Goal: Transaction & Acquisition: Purchase product/service

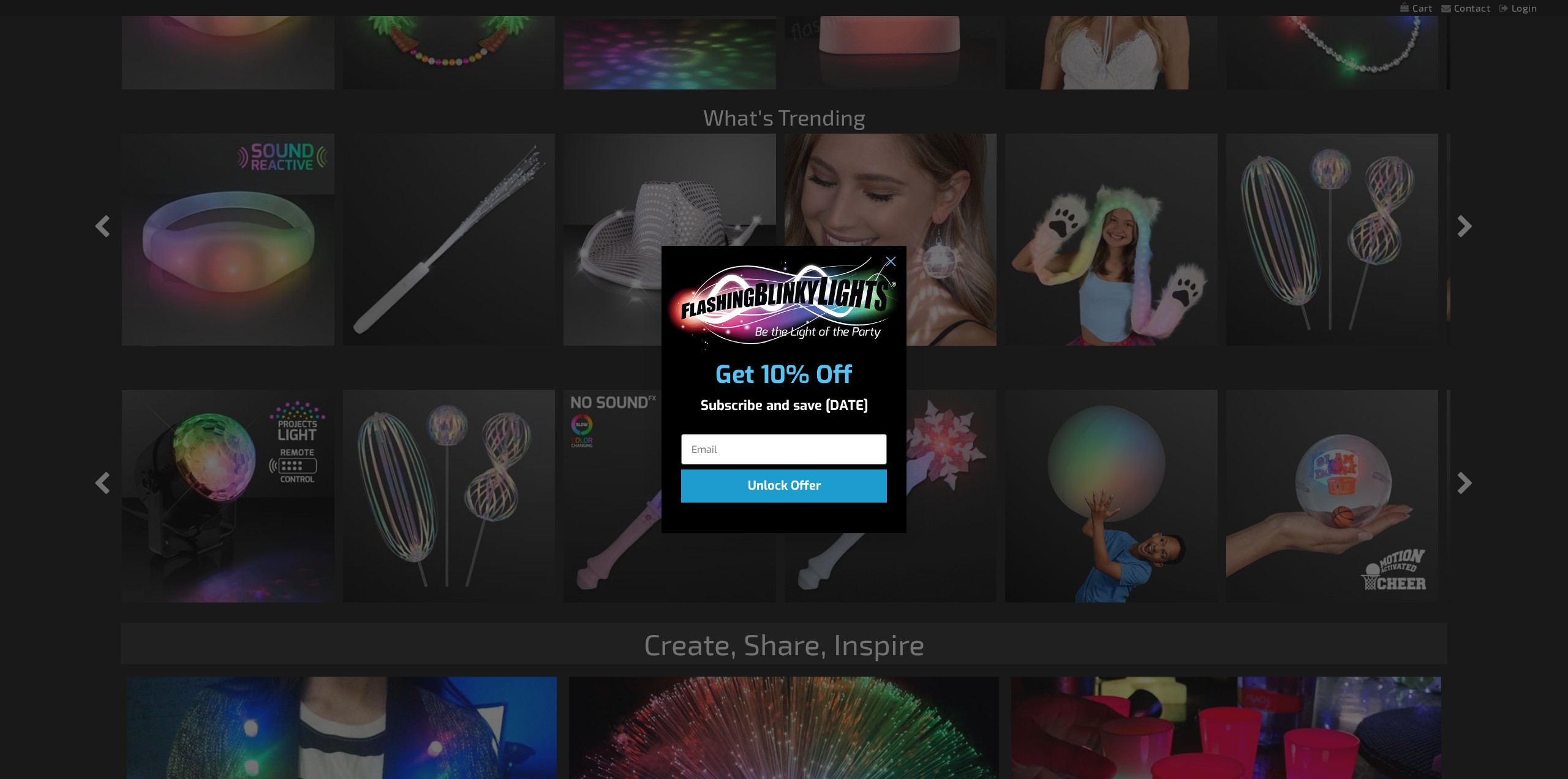
scroll to position [1537, 0]
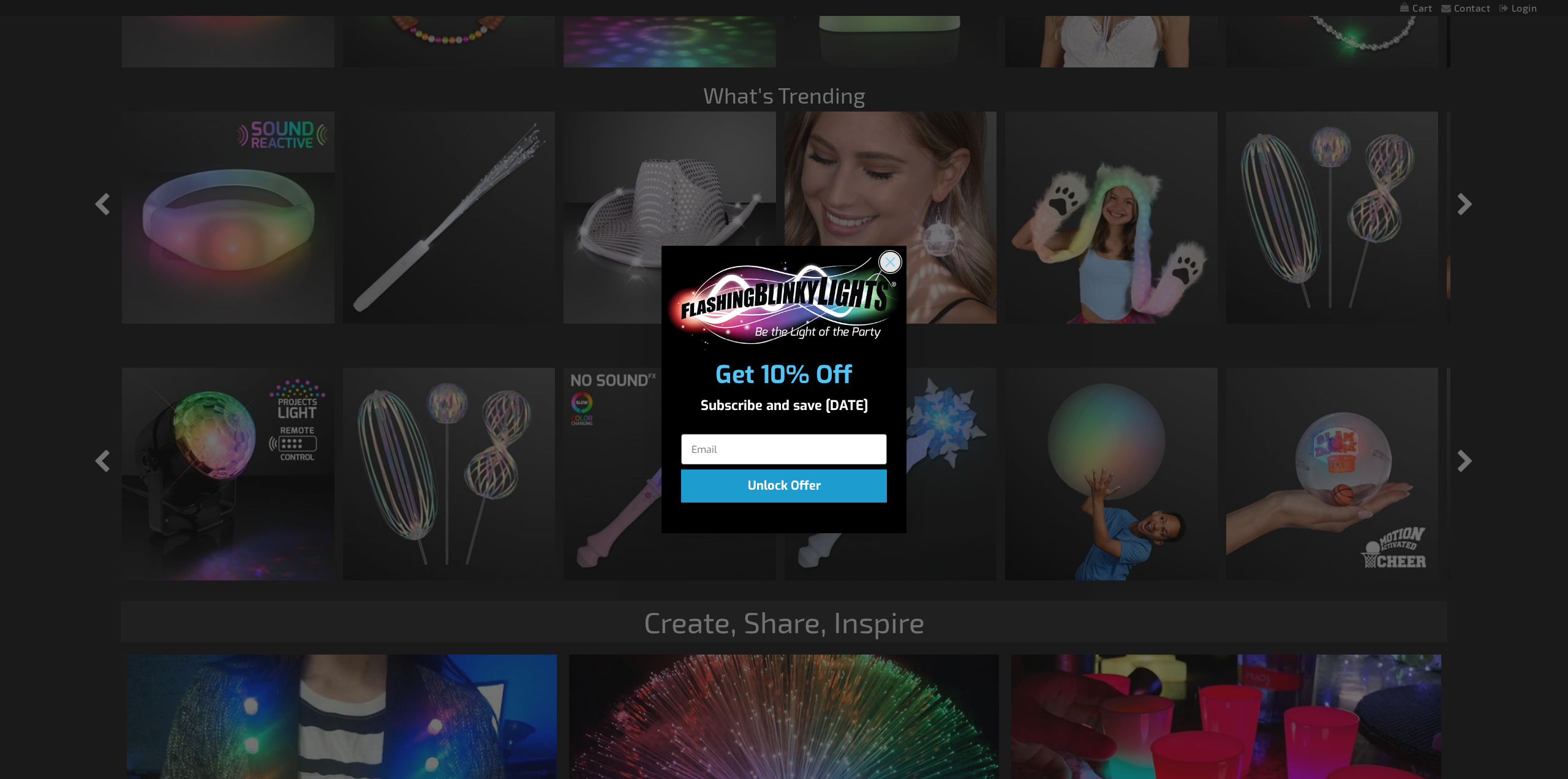
click at [892, 259] on circle "Close dialog" at bounding box center [890, 262] width 20 height 20
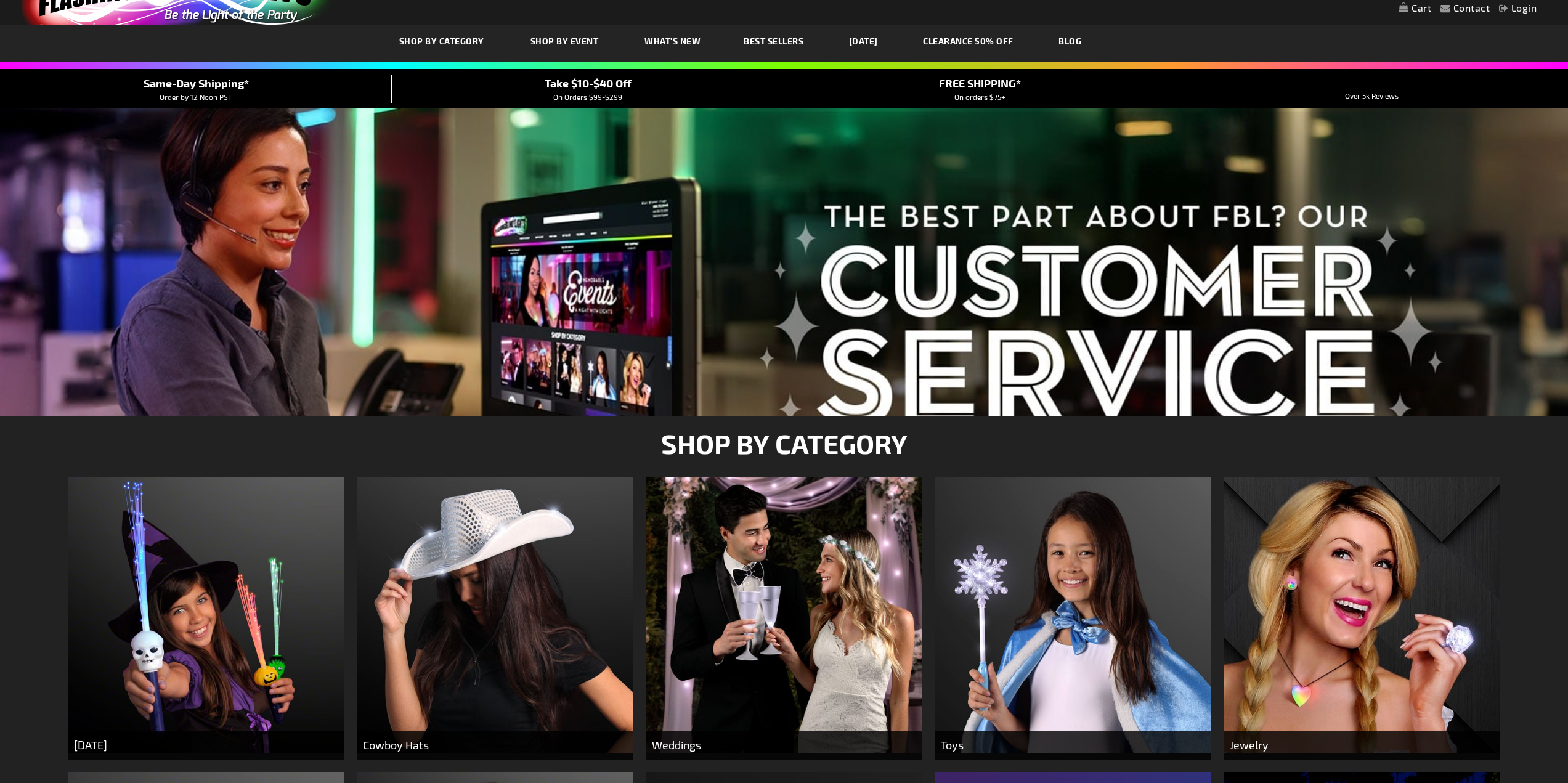
scroll to position [0, 0]
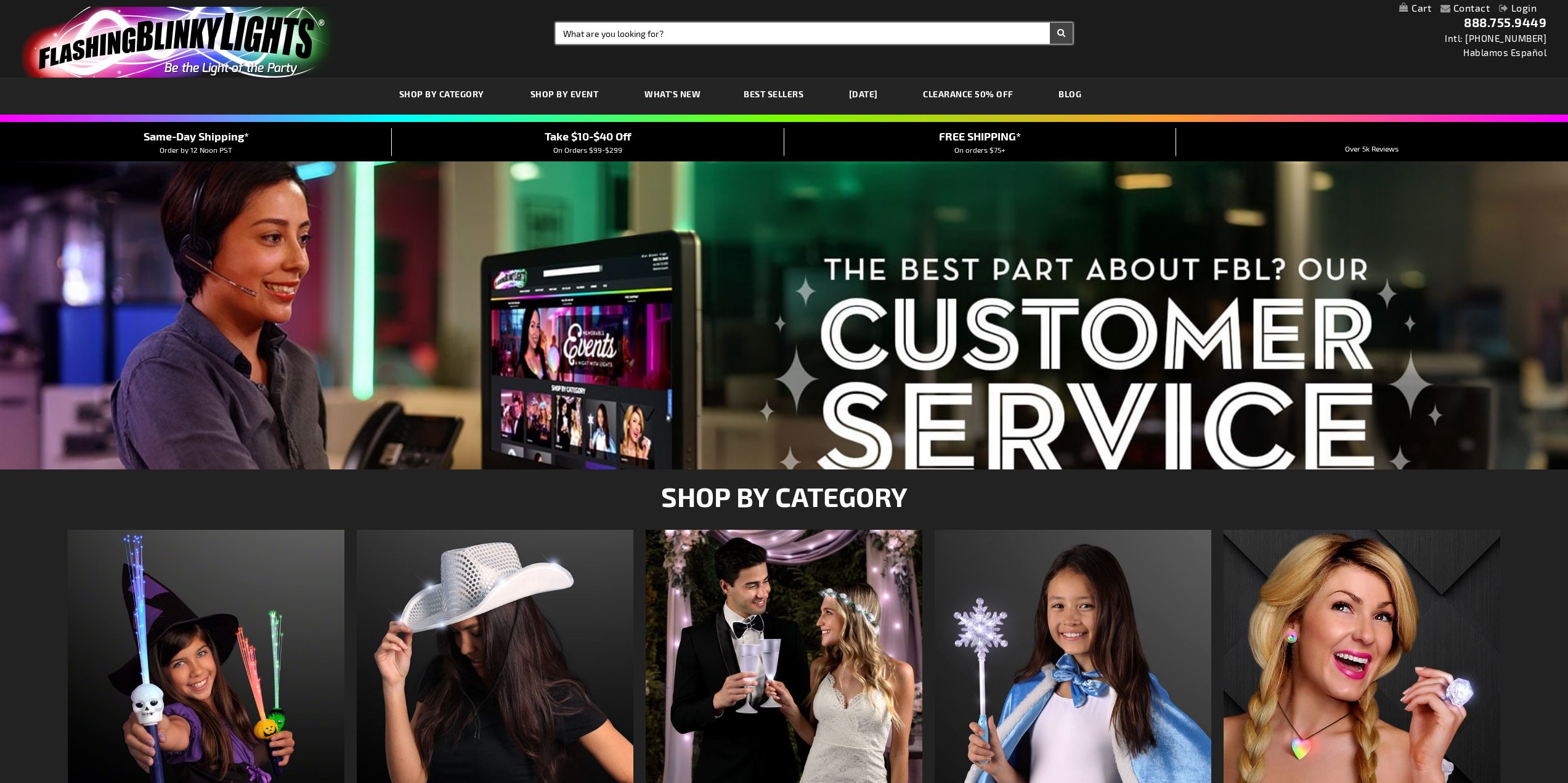
click at [659, 43] on input "Search" at bounding box center [814, 33] width 517 height 21
type input "christmas"
click at [1050, 23] on button "Search" at bounding box center [1061, 33] width 23 height 21
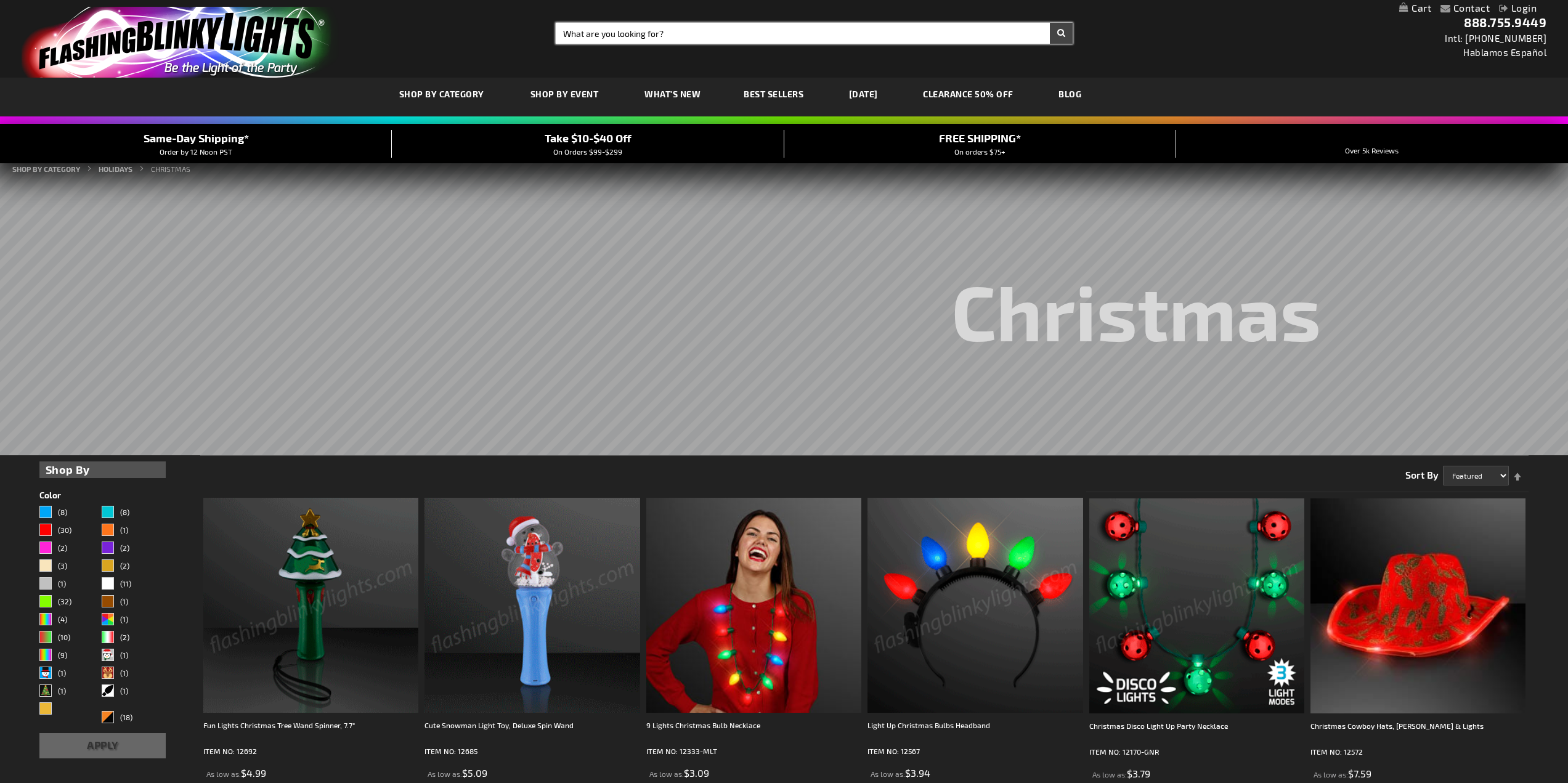
click at [647, 28] on input "Search" at bounding box center [814, 33] width 517 height 21
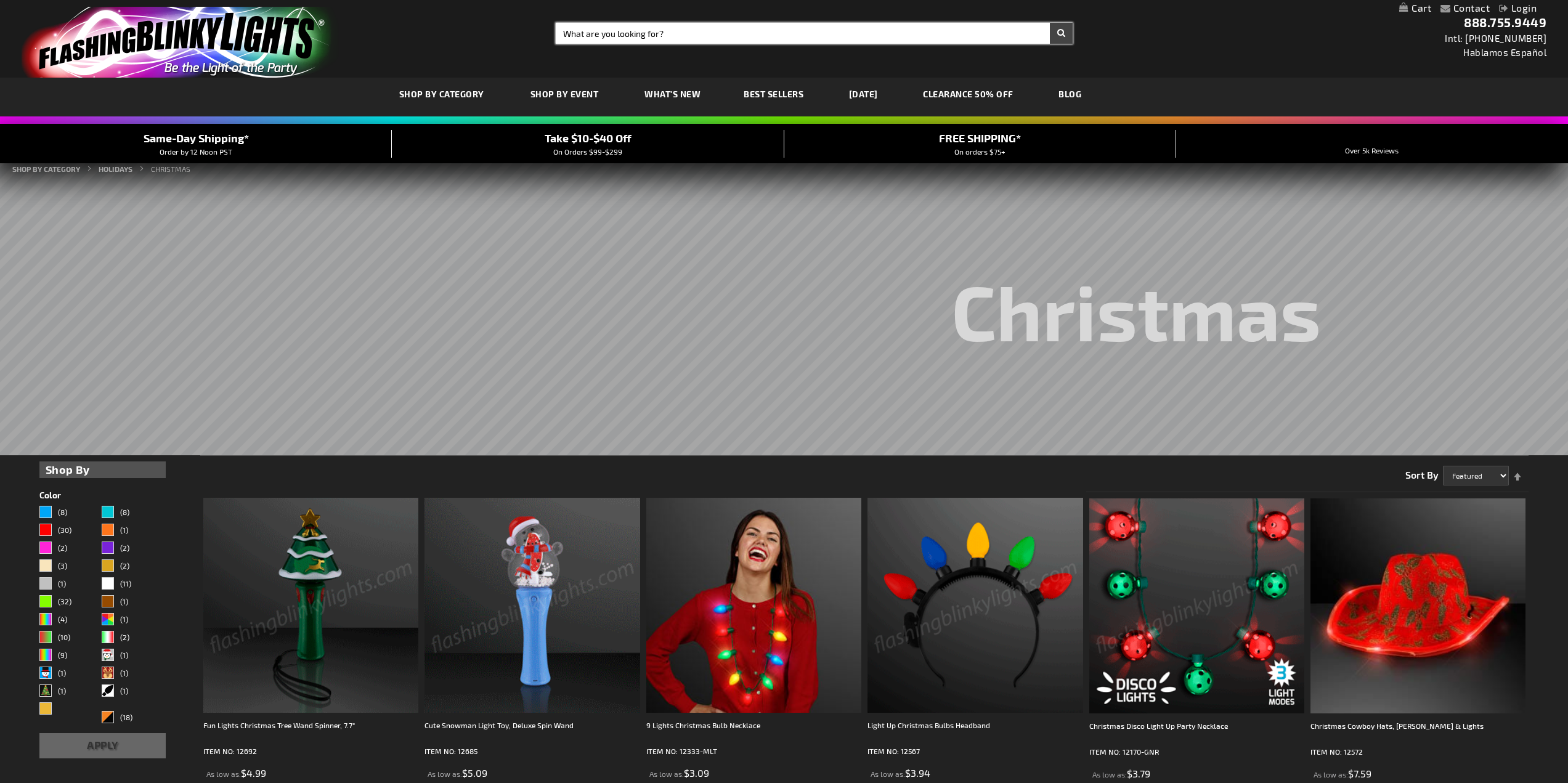
click at [650, 28] on input "Search" at bounding box center [814, 33] width 517 height 21
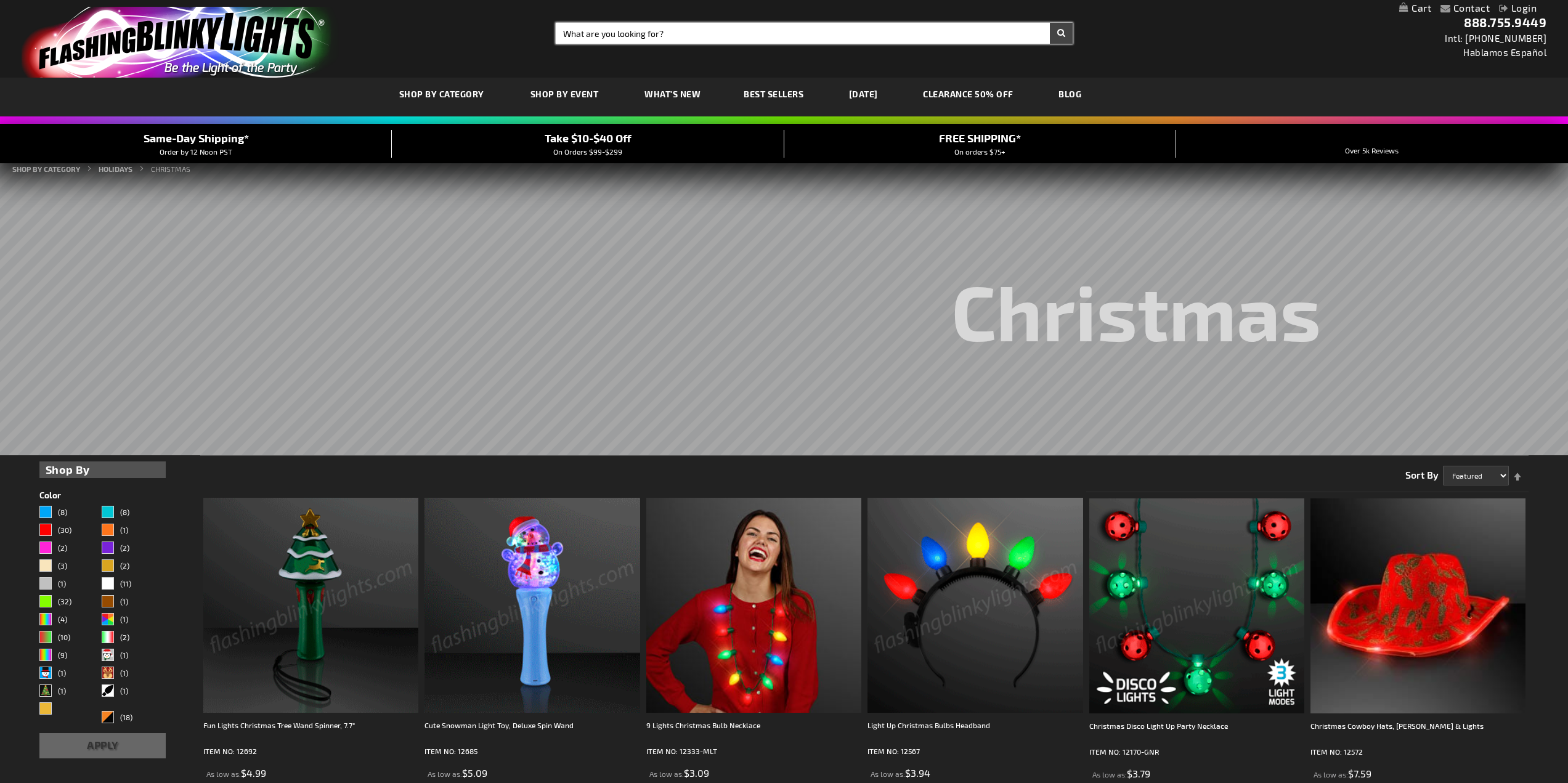
click at [646, 29] on input "Search" at bounding box center [814, 33] width 517 height 21
paste input "c"
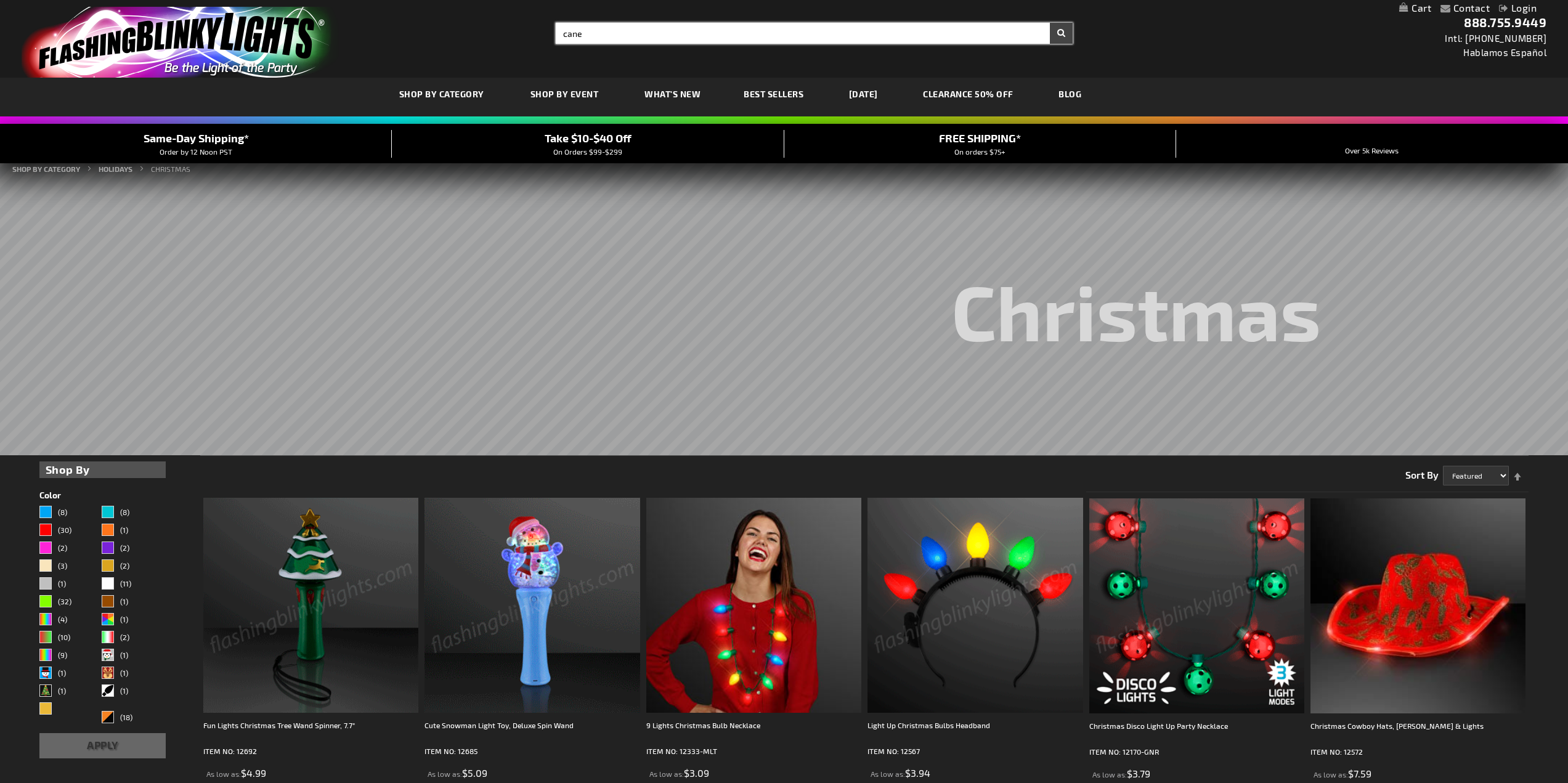
type input "cane"
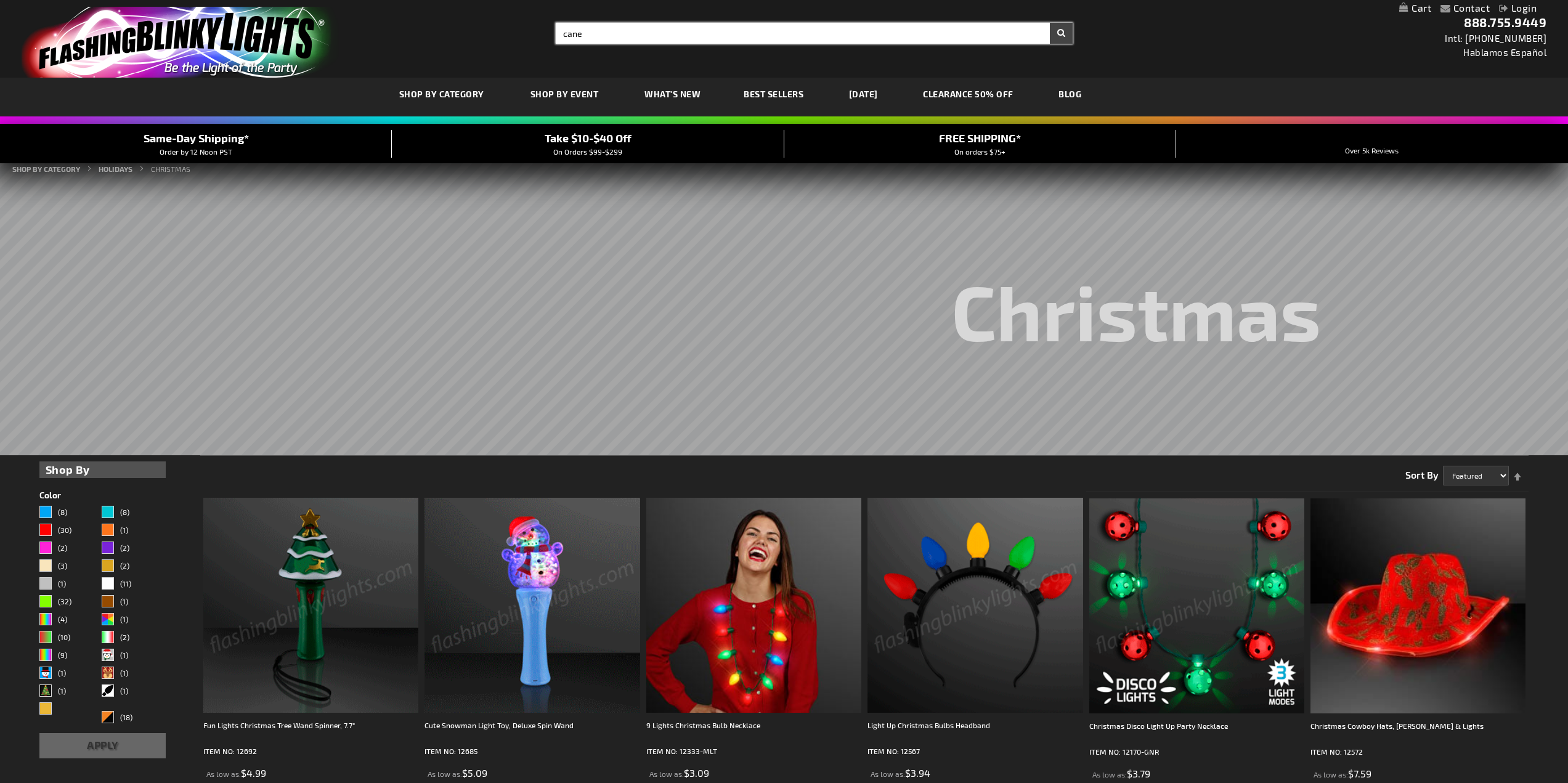
click at [1050, 23] on button "Search" at bounding box center [1061, 33] width 23 height 21
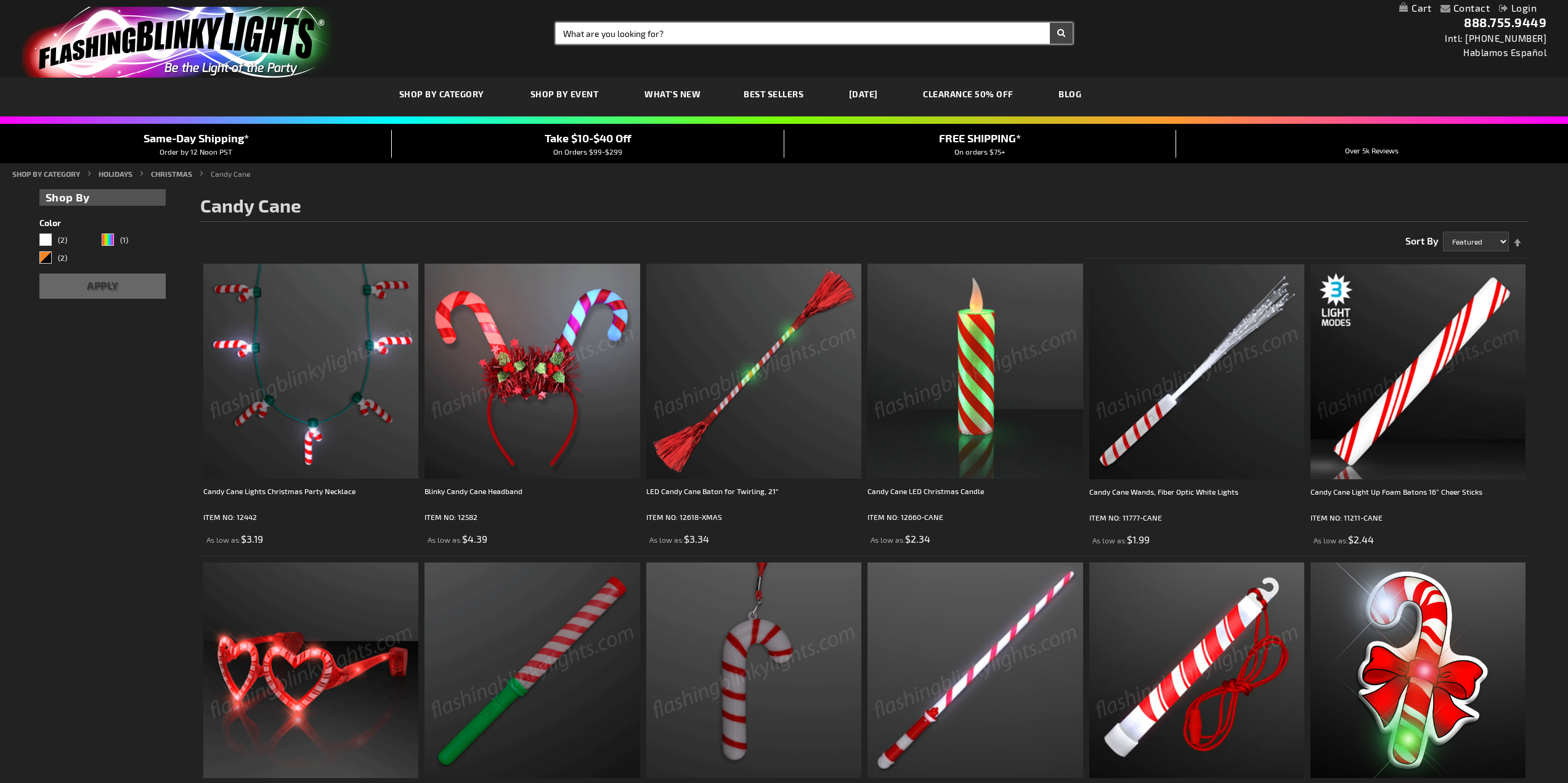
click at [706, 28] on input "Search" at bounding box center [814, 33] width 517 height 21
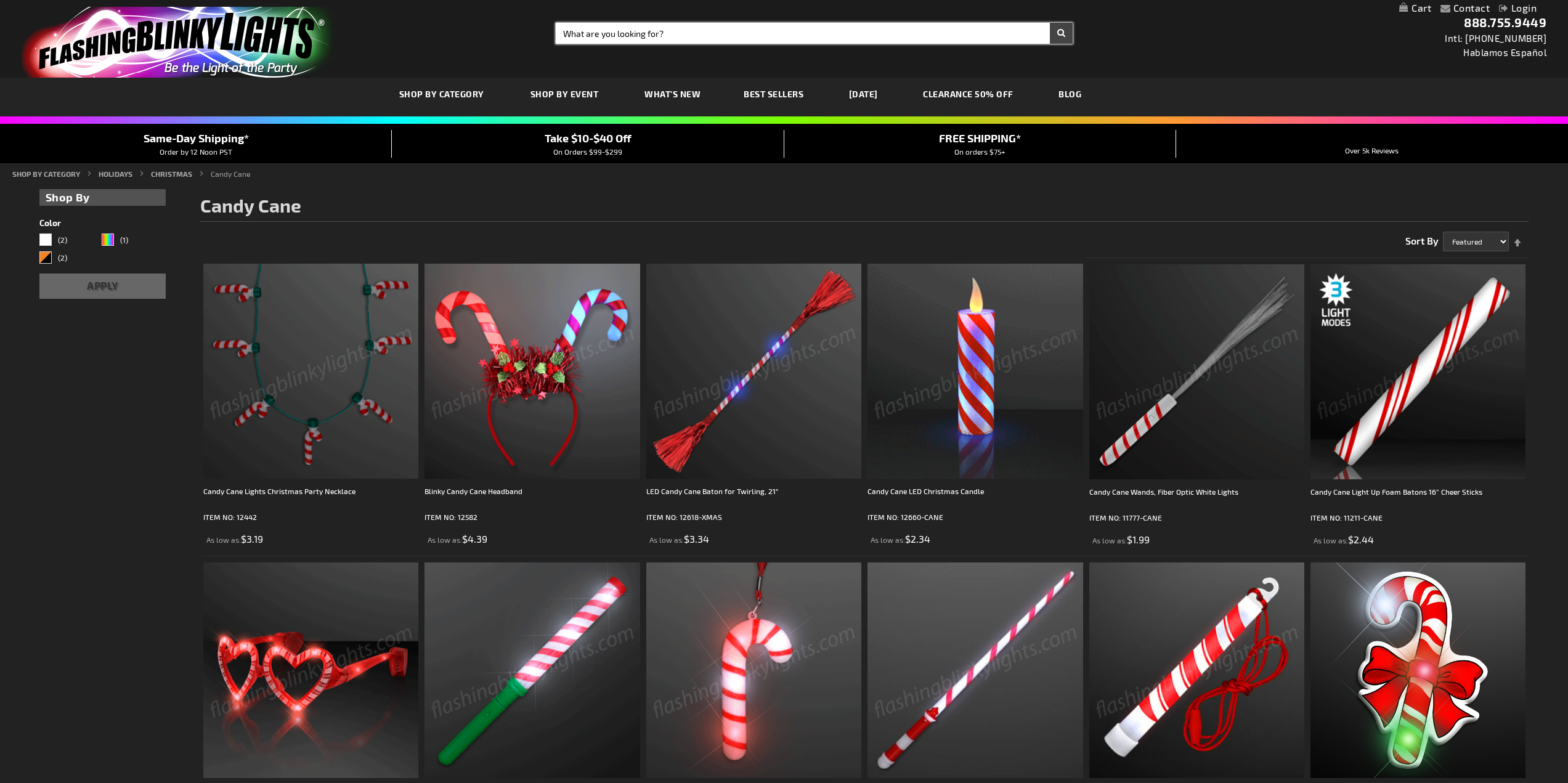
paste input "9 Big Bulbs Light Up Christmas Necklace"
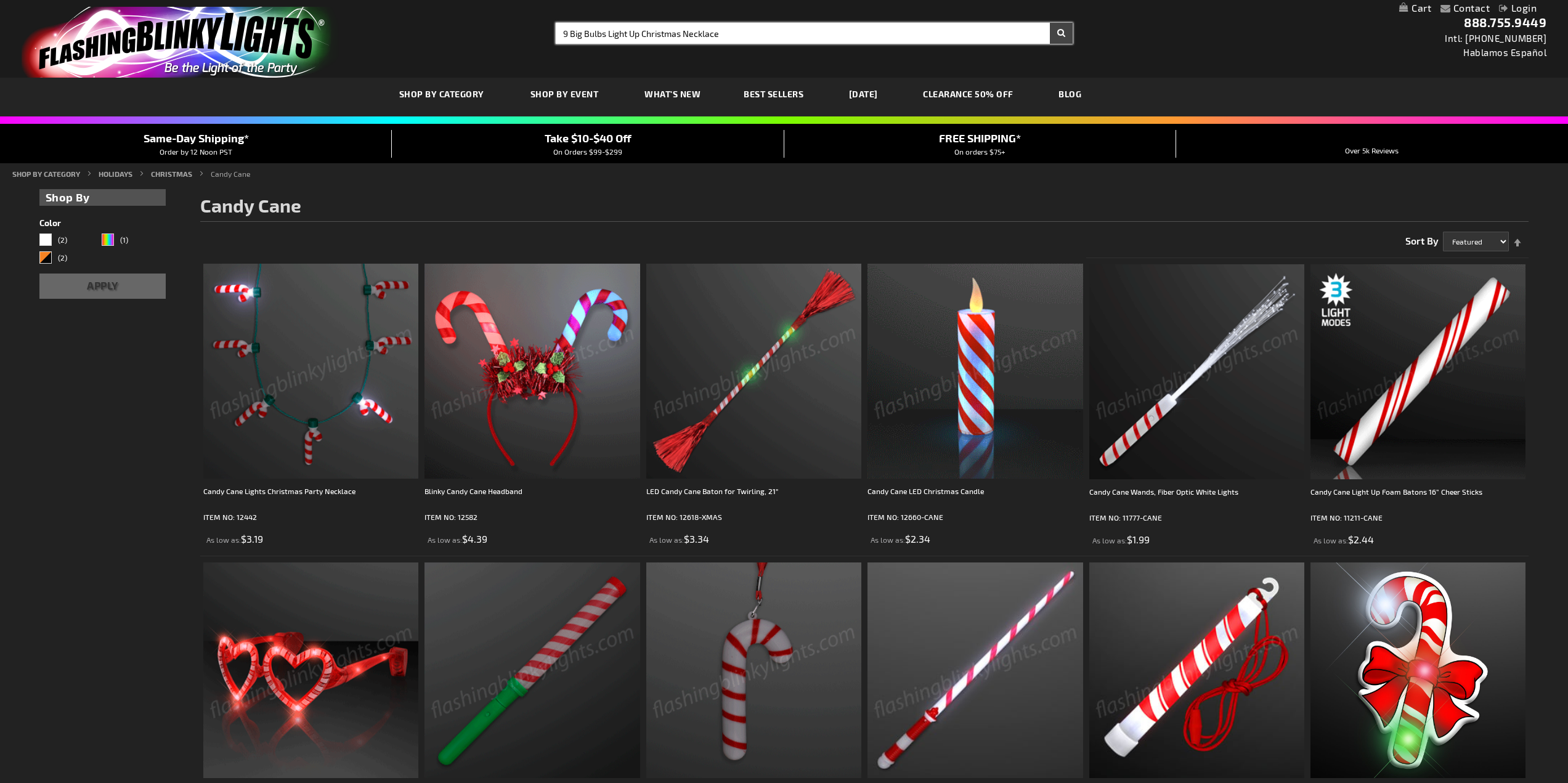
type input "9 Big Bulbs Light Up Christmas Necklace"
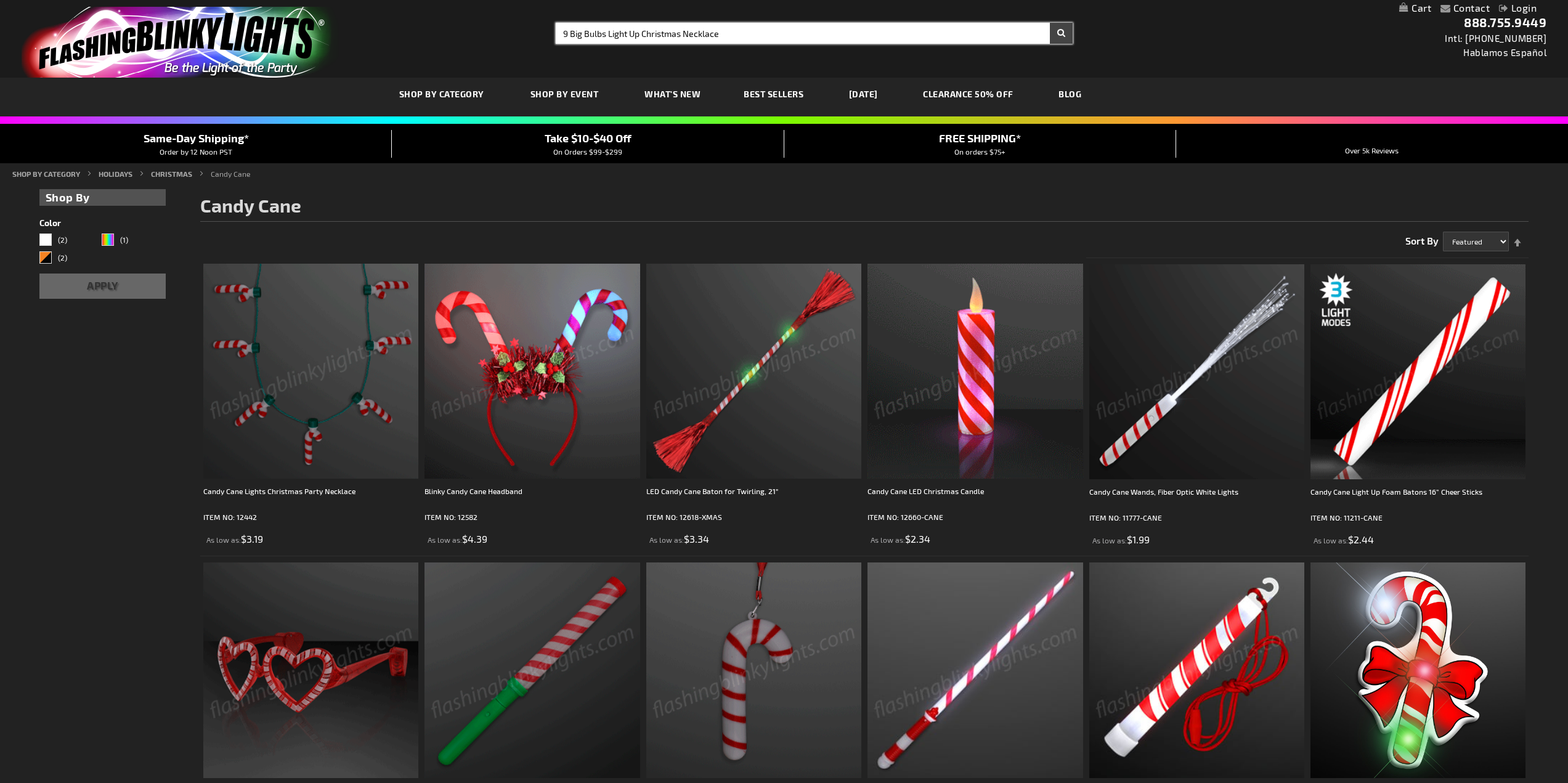
click at [1050, 23] on button "Search" at bounding box center [1061, 33] width 23 height 21
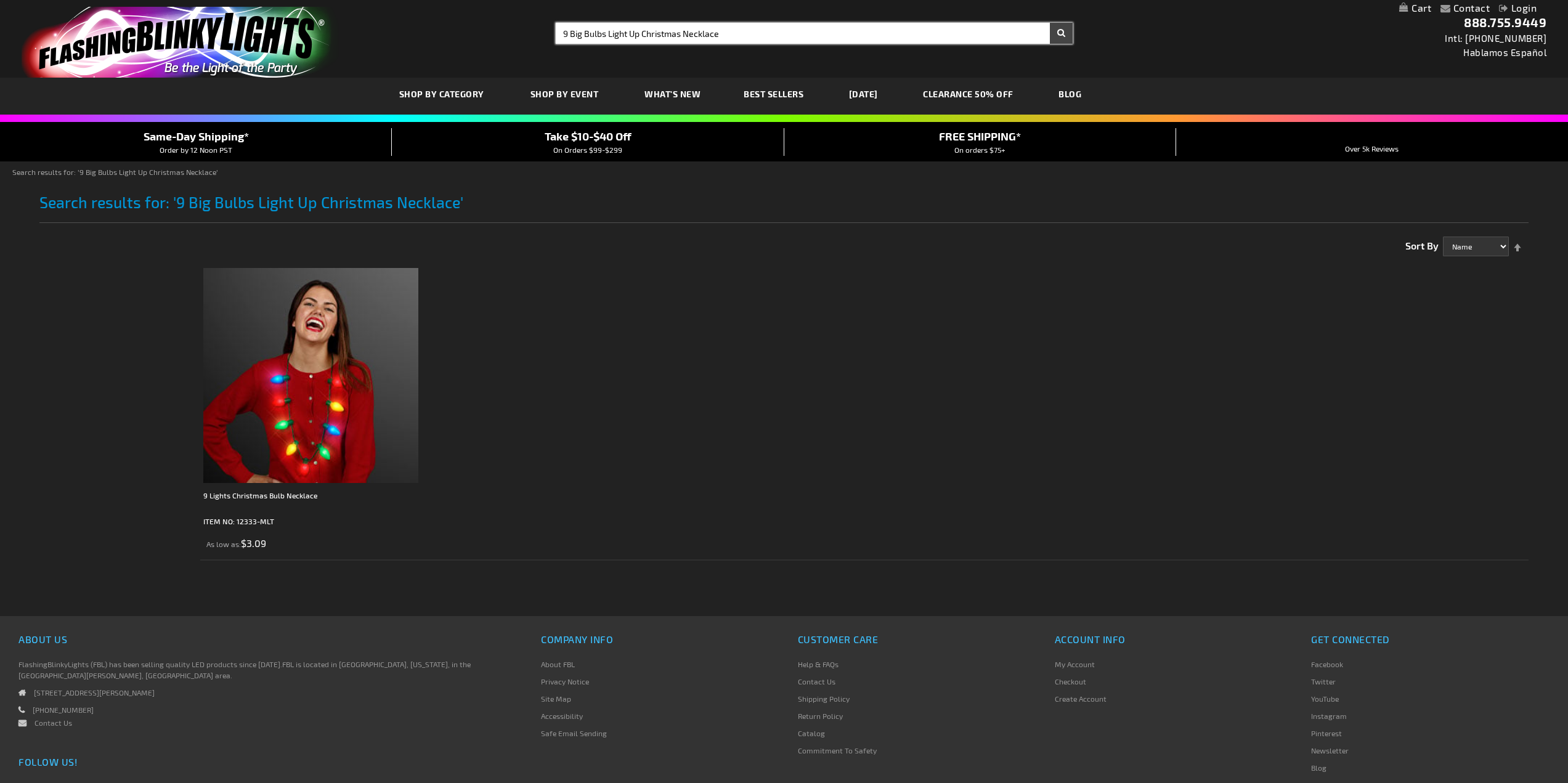
type input "9 Big Bulbs Light Up Christmas Necklace"
drag, startPoint x: 764, startPoint y: 32, endPoint x: 432, endPoint y: 45, distance: 332.3
click at [432, 45] on div "Toggle Nav Search Search 9 Big Bulbs Light Up Christmas Necklace × Search 888.7…" at bounding box center [784, 39] width 1568 height 78
click at [1050, 23] on button "Search" at bounding box center [1061, 33] width 23 height 21
click at [643, 26] on input "Search" at bounding box center [814, 33] width 517 height 21
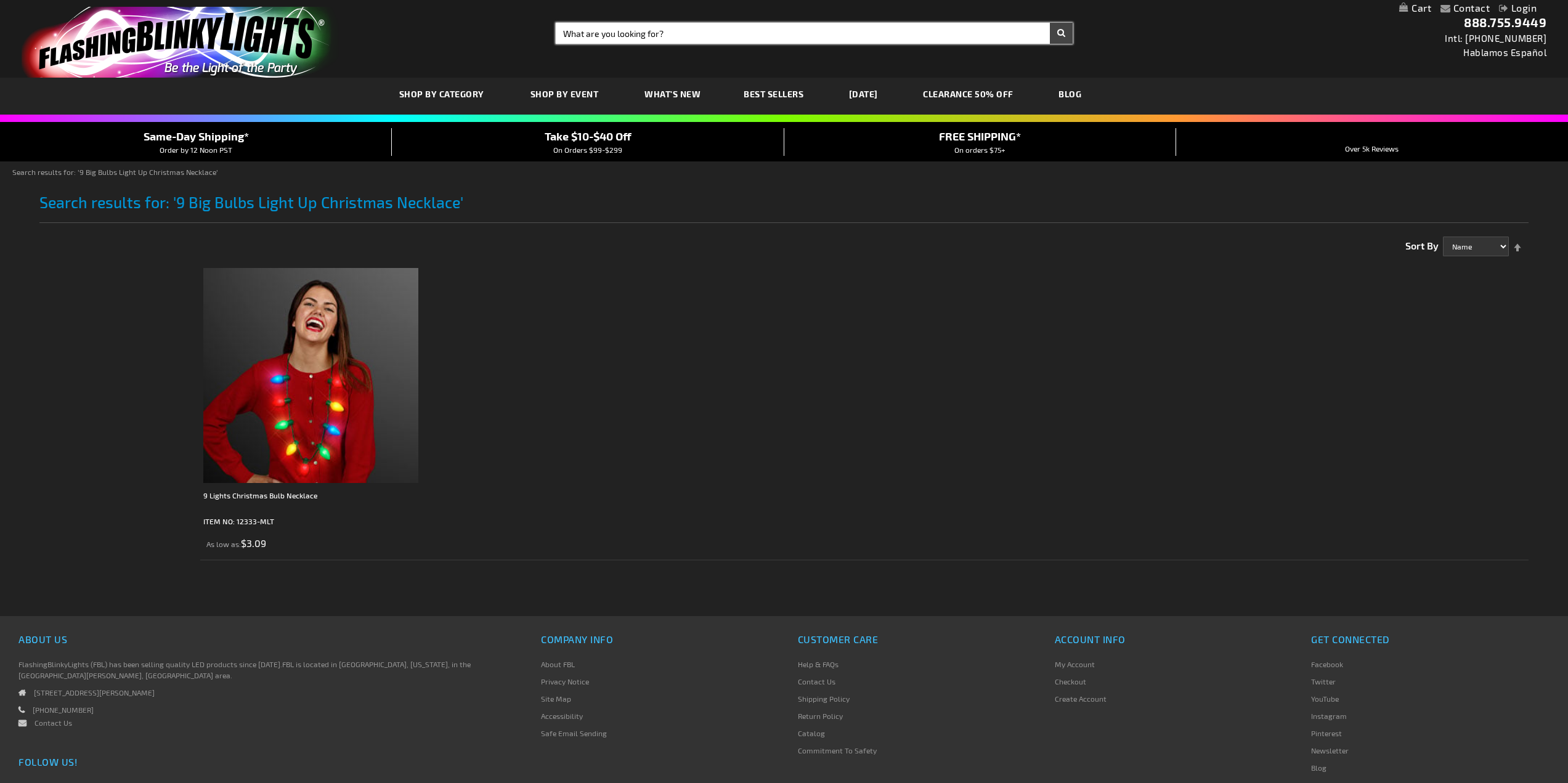
paste input "9 Big Bulbs Light Up Christmas Necklace"
drag, startPoint x: 744, startPoint y: 38, endPoint x: 491, endPoint y: 38, distance: 253.0
click at [491, 38] on div "Toggle Nav Search Search 9 Big Bulbs Light Up Christmas Necklace × Search 888.7…" at bounding box center [784, 39] width 1568 height 78
paste input "LED Christmas Trees String Light"
type input "LED Christmas Trees String Light Necklace"
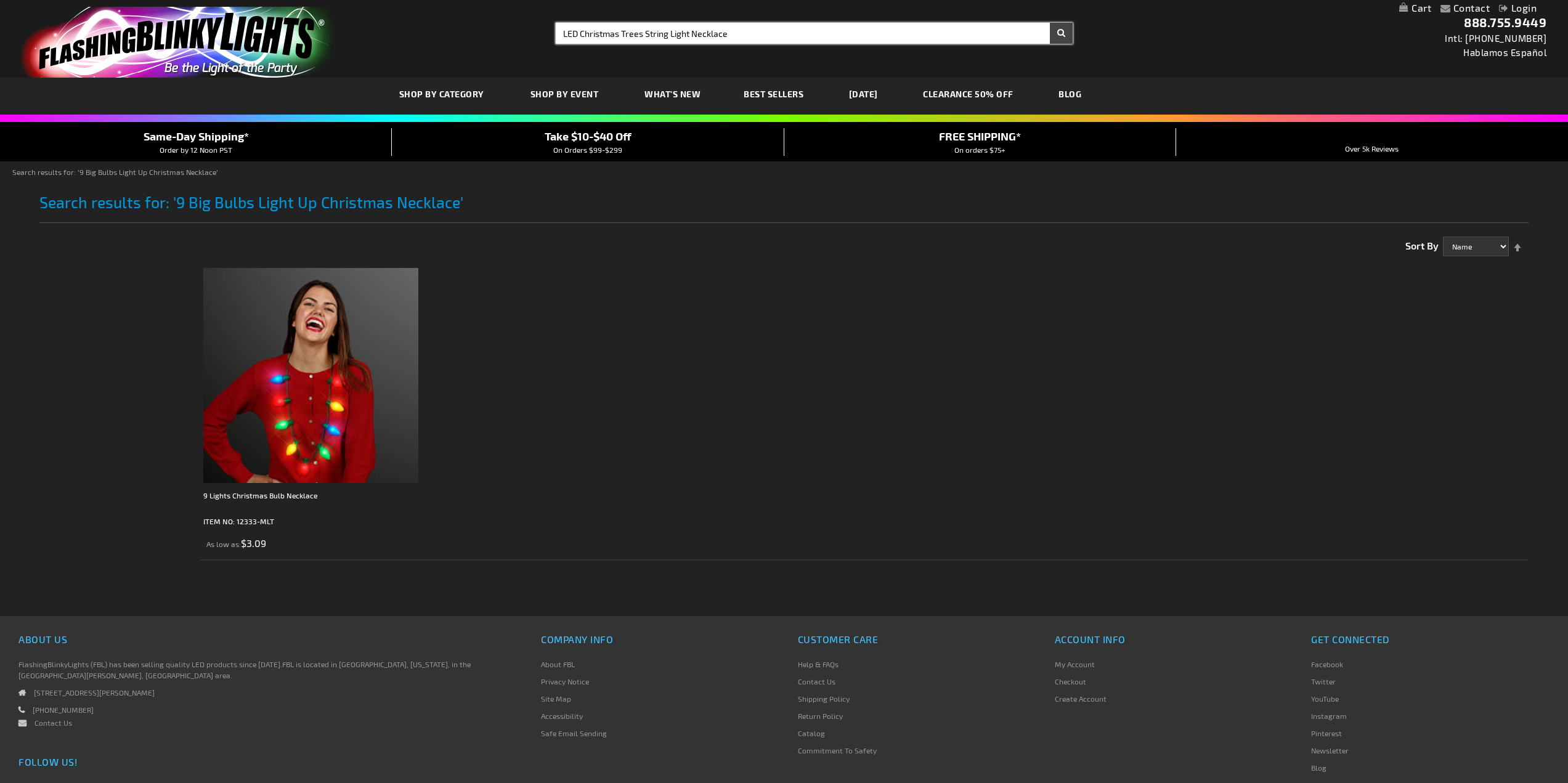
click at [1050, 23] on button "Search" at bounding box center [1061, 33] width 23 height 21
click at [1061, 33] on button "Search" at bounding box center [1061, 33] width 23 height 21
